Goal: Information Seeking & Learning: Learn about a topic

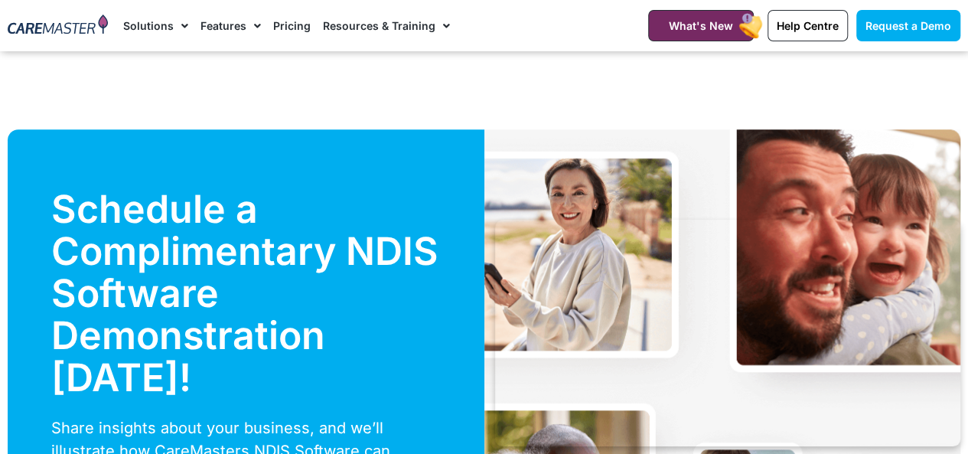
scroll to position [3521, 0]
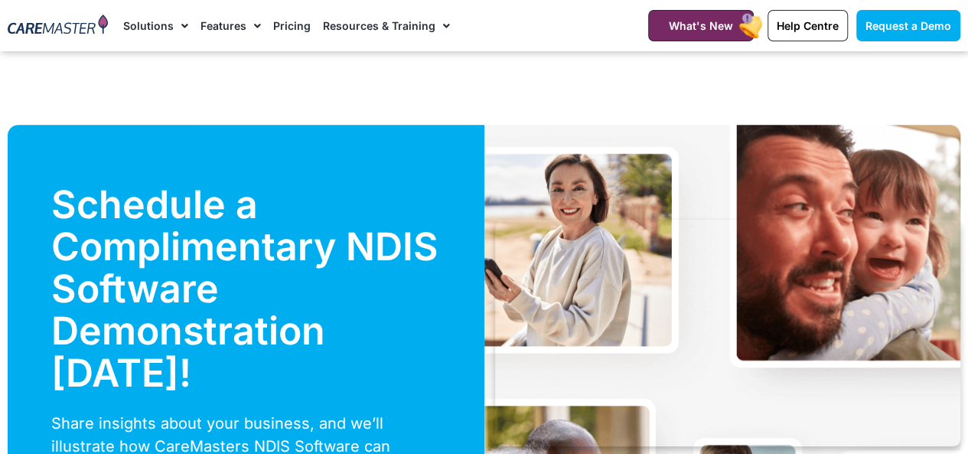
click at [273, 26] on link "Pricing" at bounding box center [292, 25] width 38 height 51
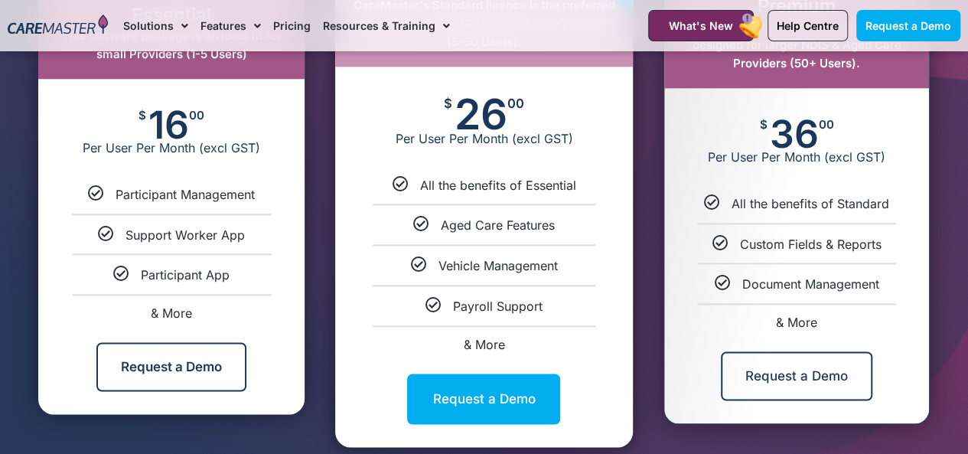
scroll to position [857, 0]
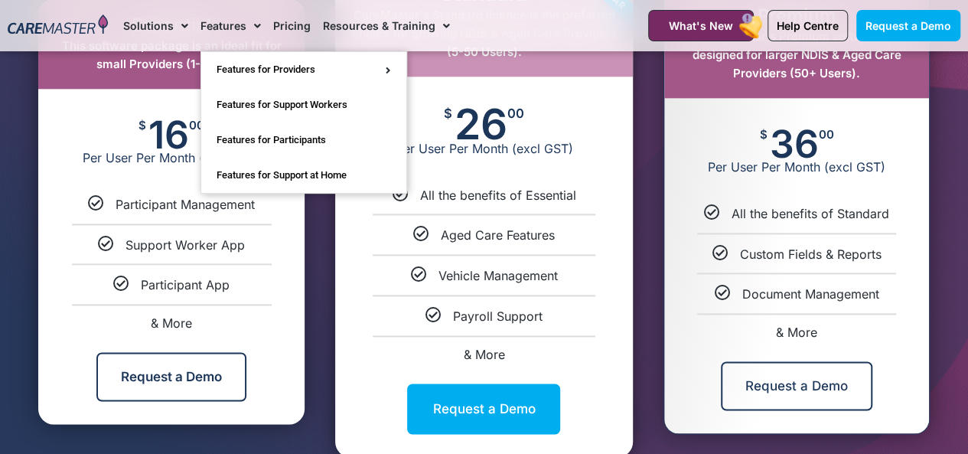
click at [221, 23] on link "Features" at bounding box center [231, 25] width 60 height 51
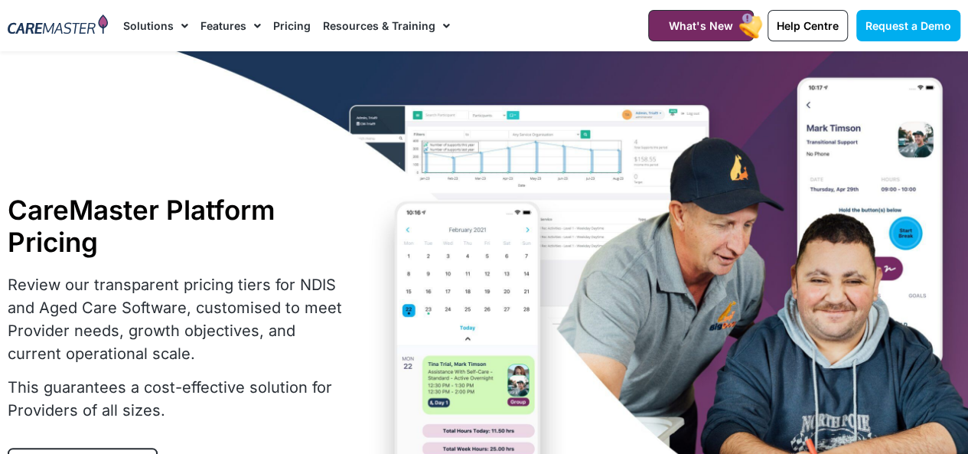
click at [236, 24] on link "Features" at bounding box center [231, 25] width 60 height 51
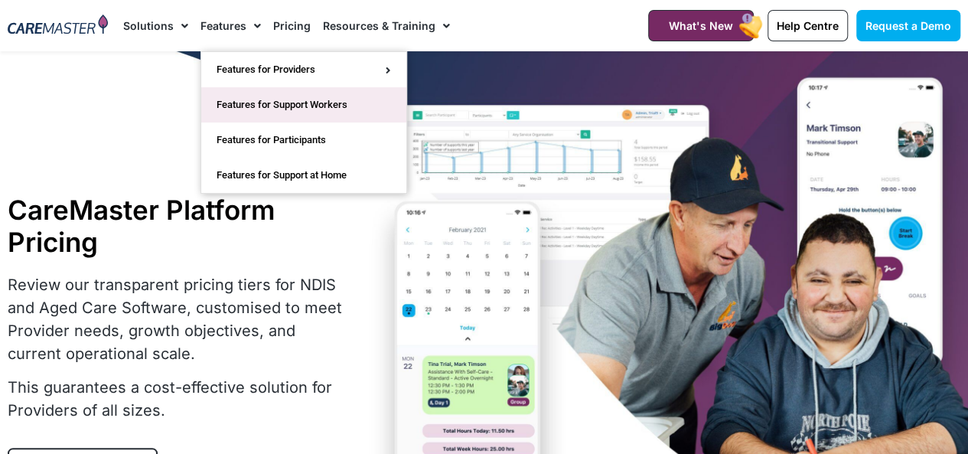
click at [275, 103] on link "Features for Support Workers" at bounding box center [303, 104] width 205 height 35
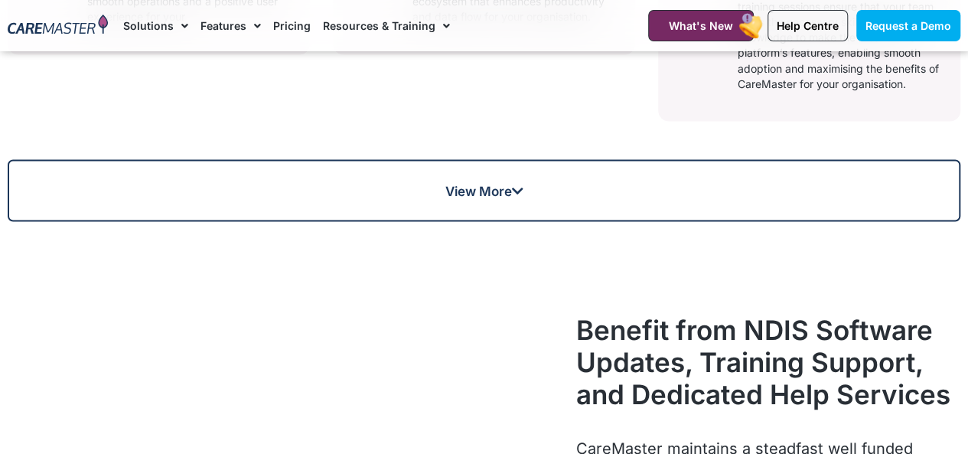
scroll to position [1500, 0]
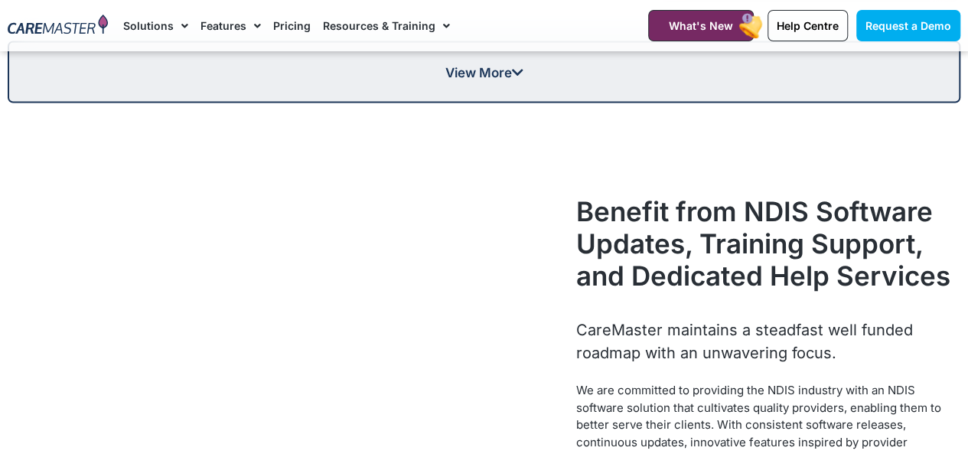
click at [275, 103] on link "View More" at bounding box center [484, 72] width 953 height 62
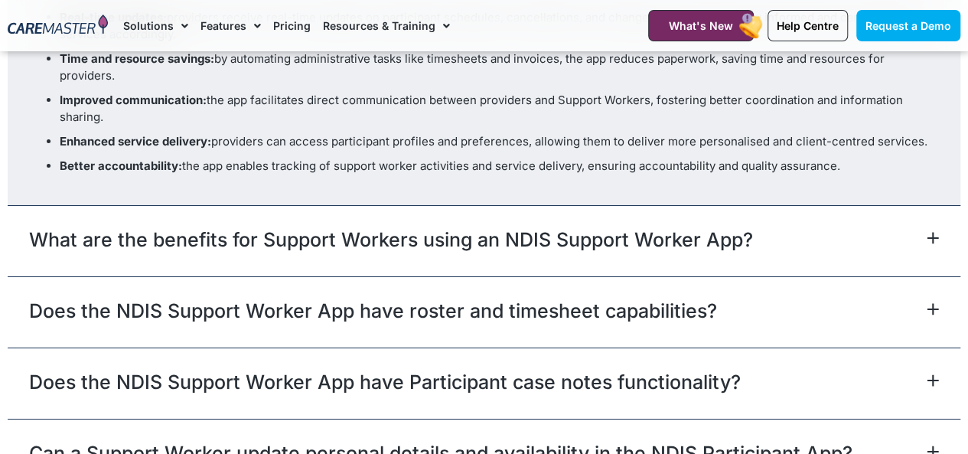
scroll to position [5480, 0]
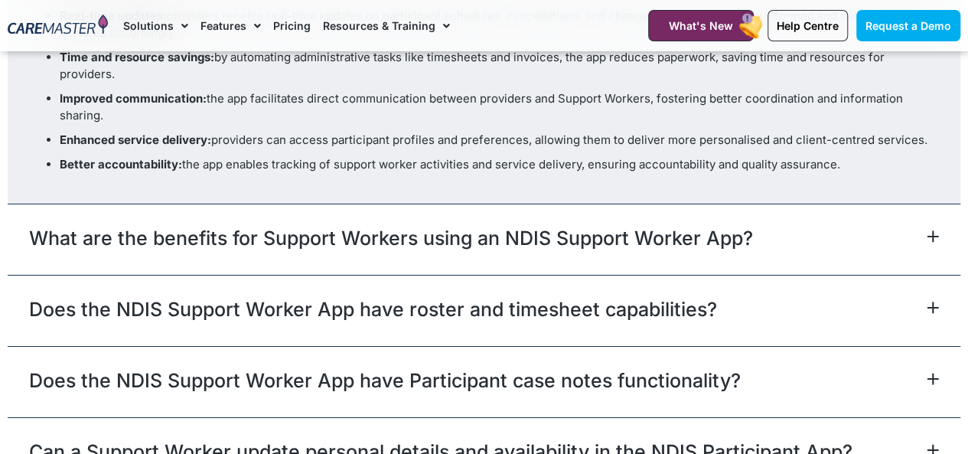
click at [935, 237] on icon at bounding box center [933, 237] width 10 height 10
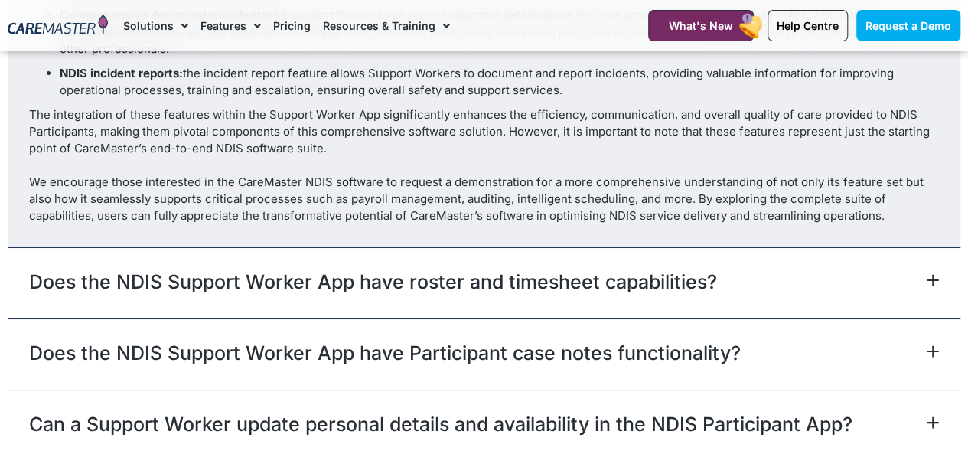
scroll to position [5757, 0]
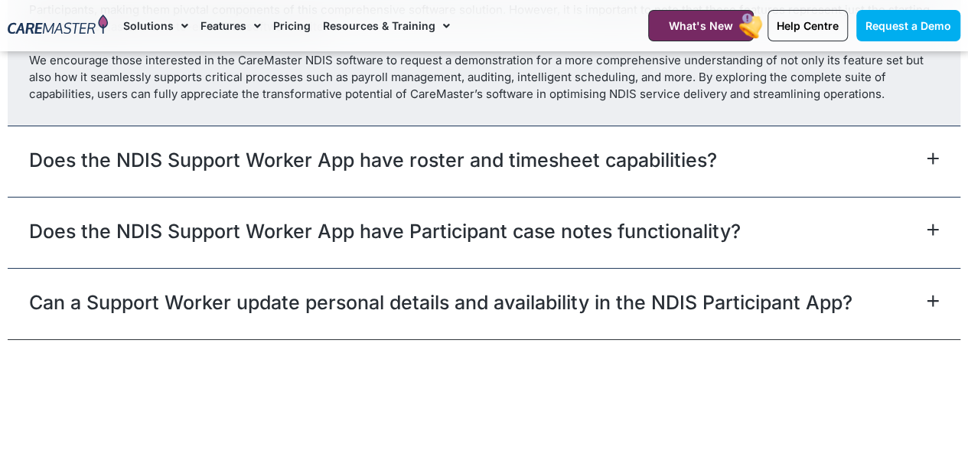
click at [63, 173] on div "Does the NDIS Support Worker App have roster and timesheet capabilities?" at bounding box center [484, 161] width 953 height 71
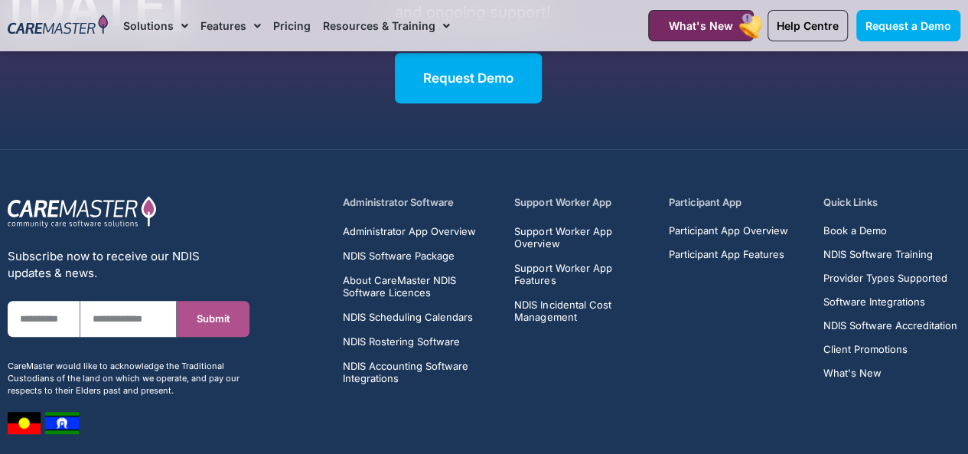
scroll to position [6270, 0]
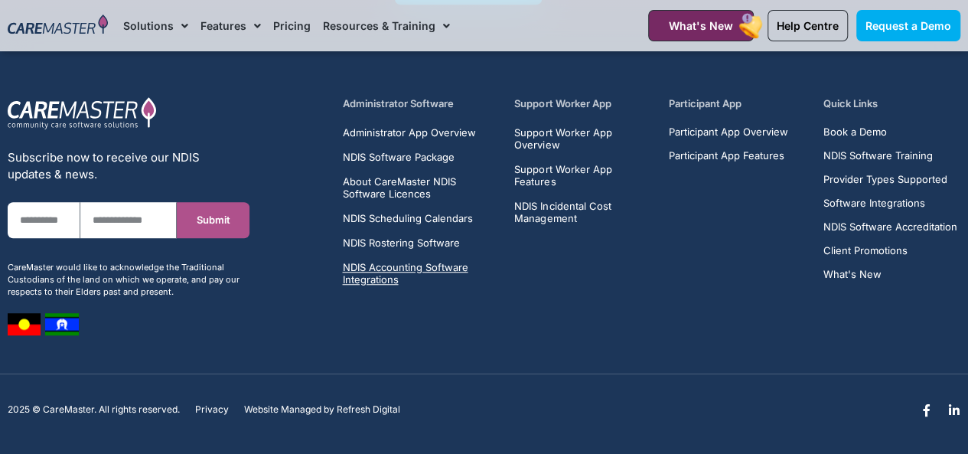
click at [374, 272] on span "NDIS Accounting Software Integrations" at bounding box center [419, 273] width 155 height 24
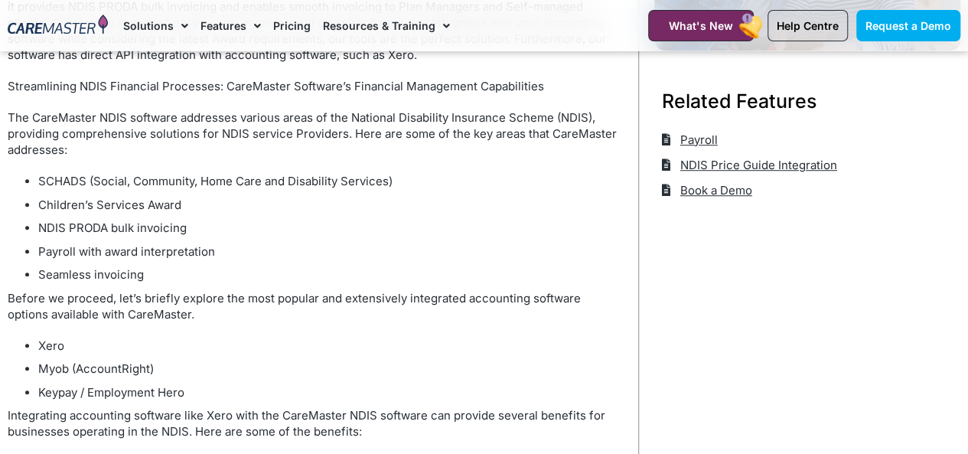
scroll to position [490, 0]
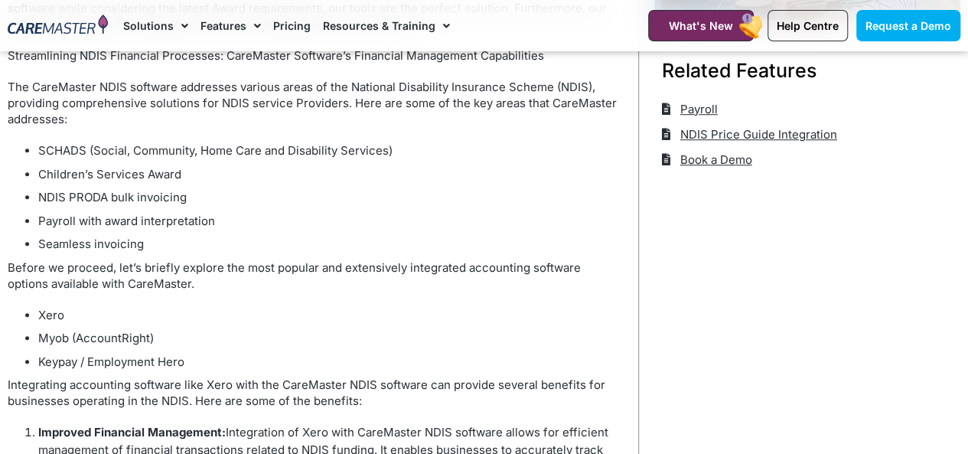
click at [293, 33] on link "Pricing" at bounding box center [292, 25] width 38 height 51
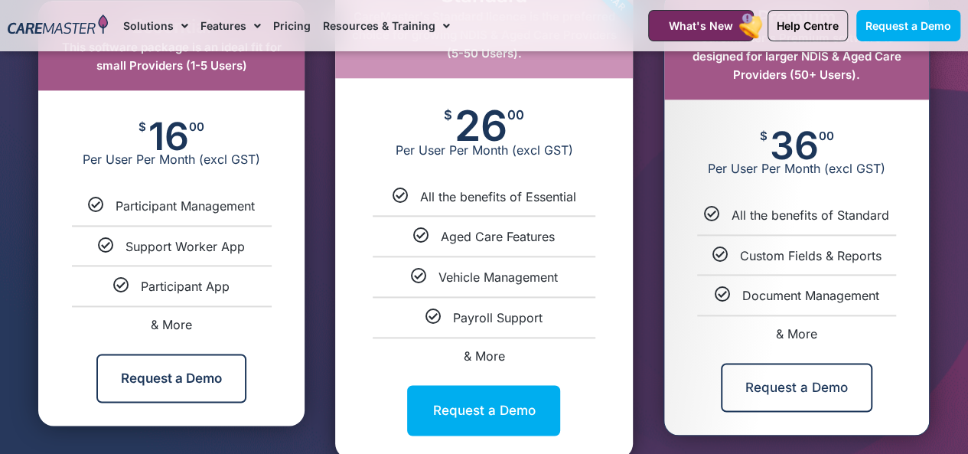
scroll to position [857, 0]
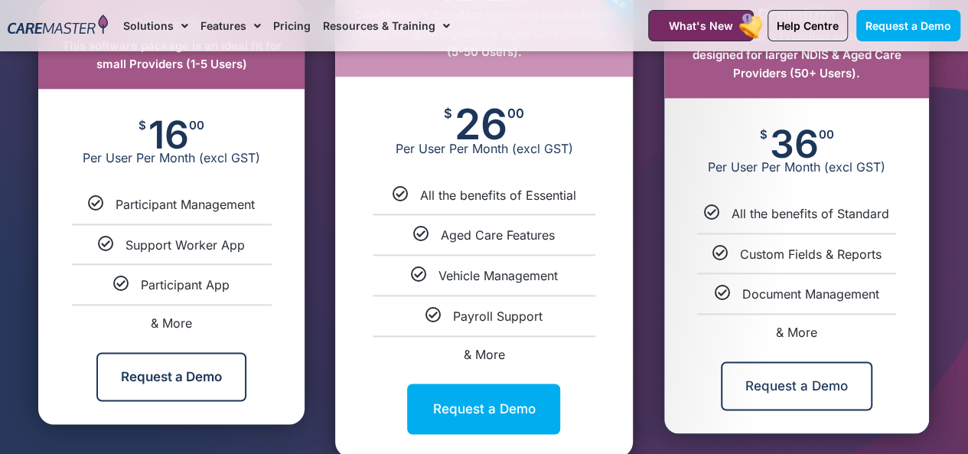
click at [168, 328] on span "& More" at bounding box center [171, 322] width 41 height 15
select select "***"
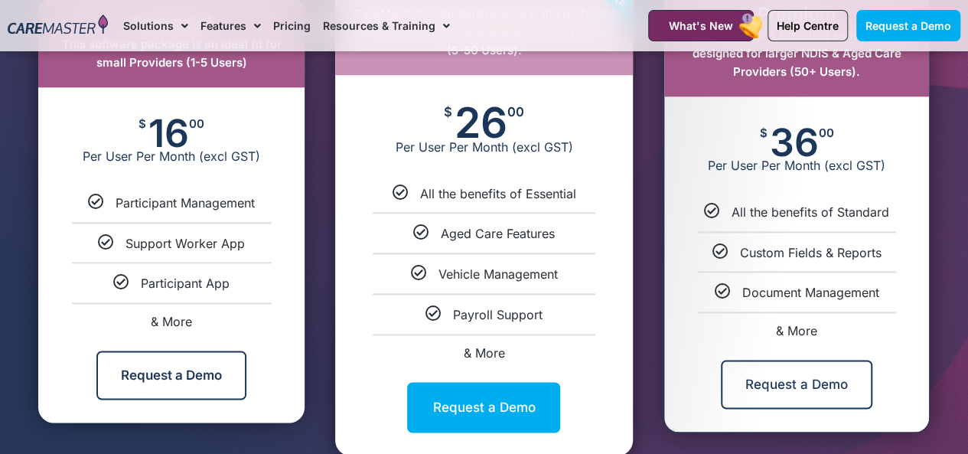
click at [167, 316] on link "& More" at bounding box center [171, 321] width 41 height 15
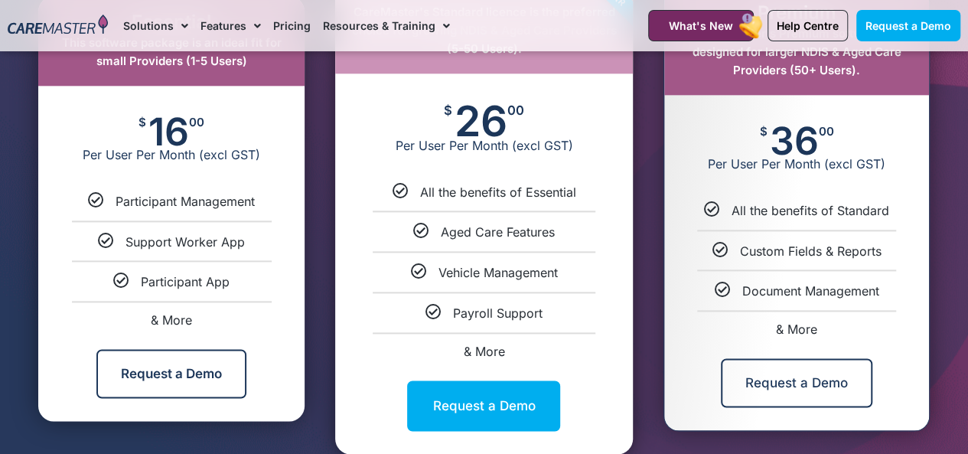
click at [115, 113] on div "$ 16 00 Per User Per Month (excl GST)" at bounding box center [171, 139] width 266 height 107
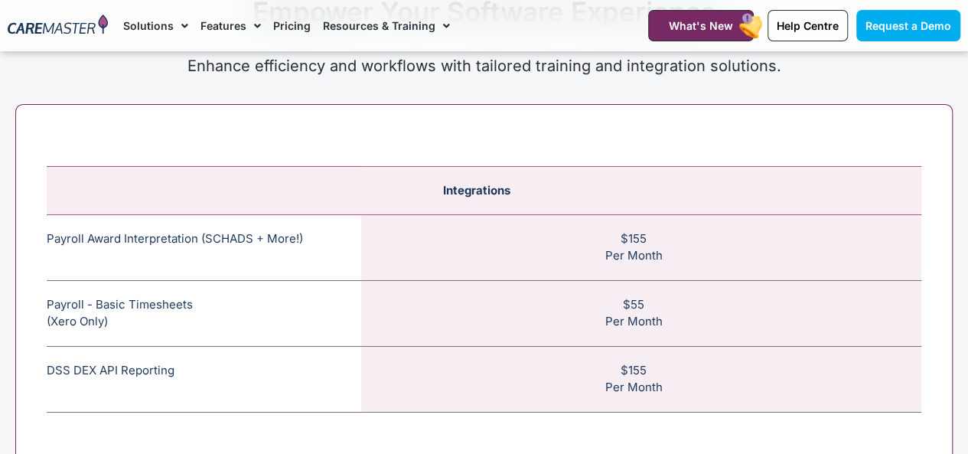
scroll to position [5493, 0]
